Goal: Task Accomplishment & Management: Complete application form

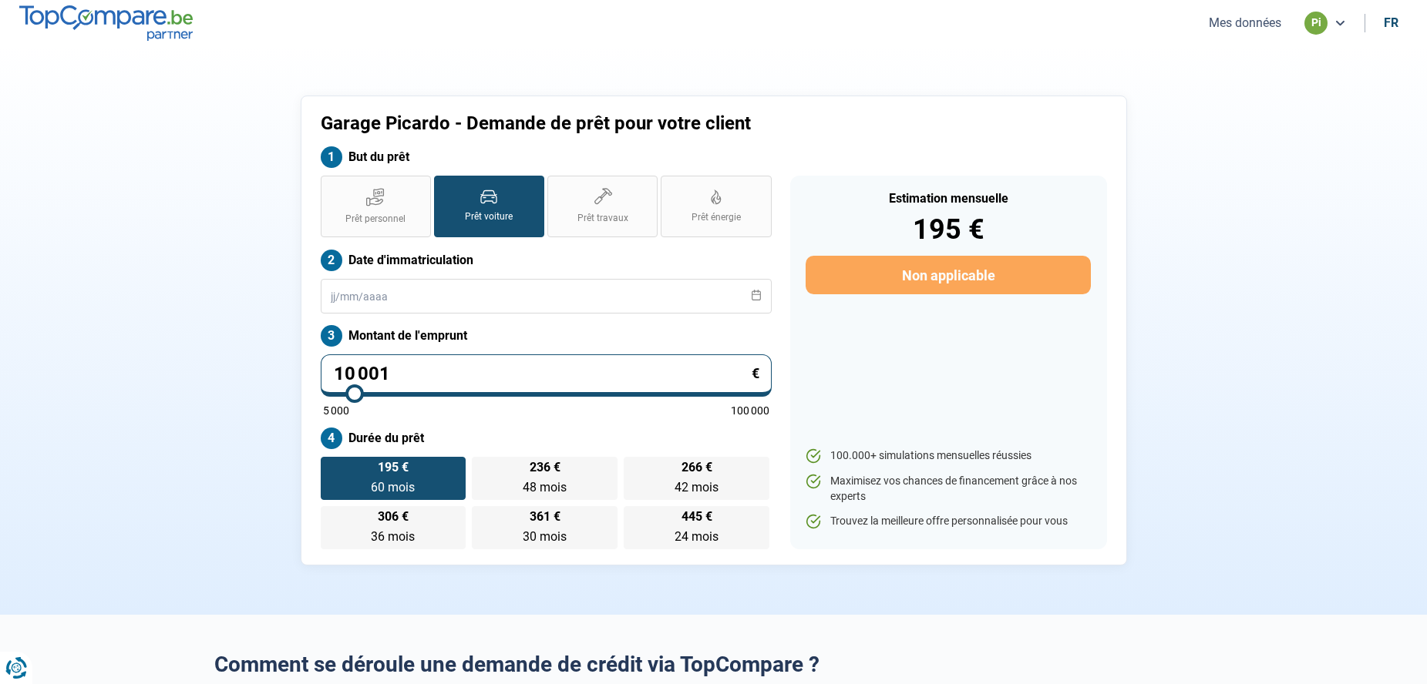
click at [1215, 23] on button "Mes données" at bounding box center [1245, 23] width 82 height 16
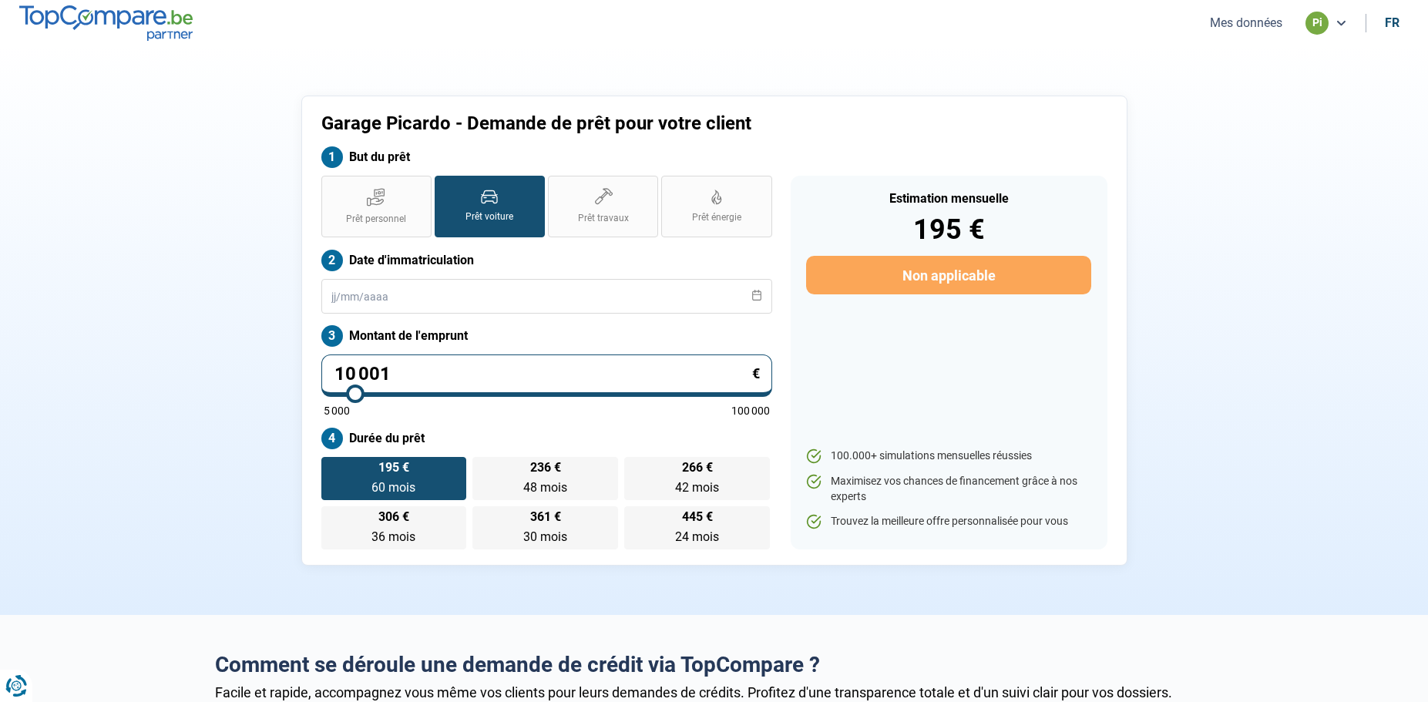
click at [1253, 24] on button "Mes données" at bounding box center [1246, 23] width 82 height 16
